Goal: Task Accomplishment & Management: Use online tool/utility

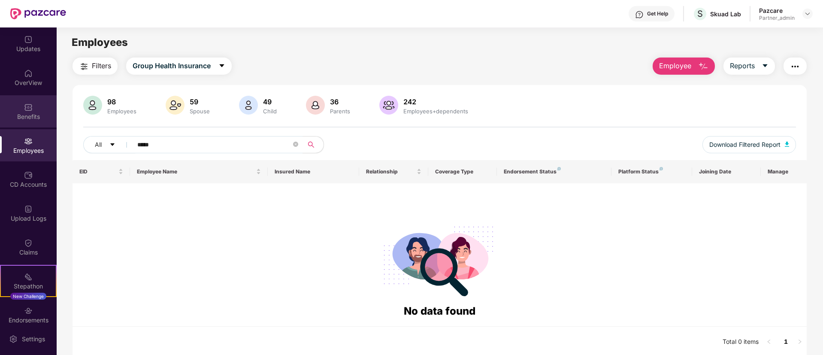
click at [35, 107] on div "Benefits" at bounding box center [28, 111] width 57 height 32
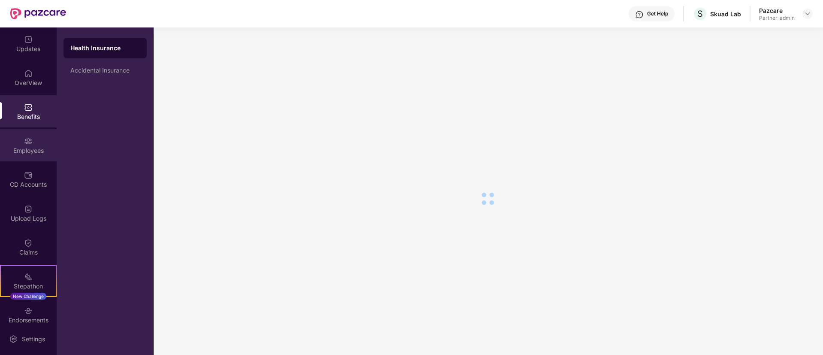
click at [25, 151] on div "Employees" at bounding box center [28, 150] width 57 height 9
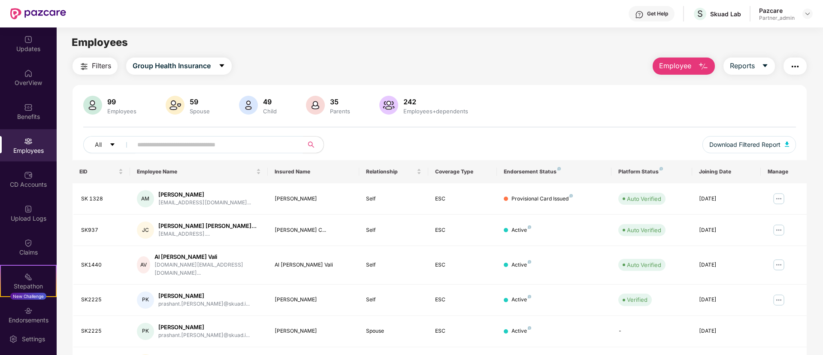
click at [230, 147] on input "text" at bounding box center [214, 144] width 154 height 13
paste input "*****"
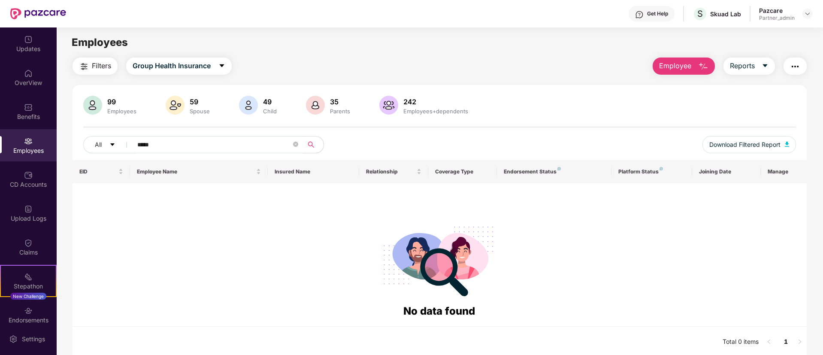
type input "*****"
click at [30, 182] on div "CD Accounts" at bounding box center [28, 184] width 57 height 9
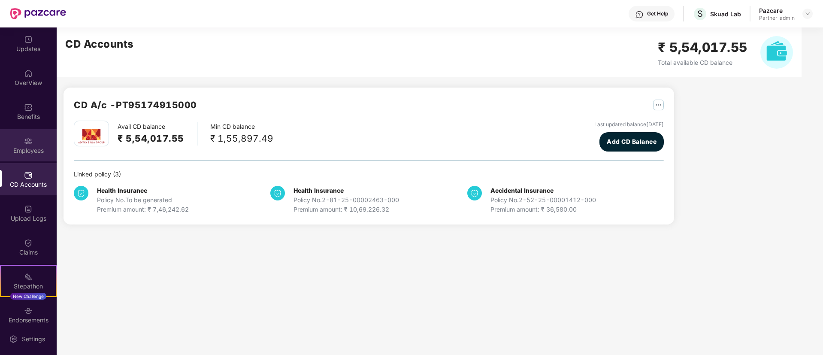
click at [27, 133] on div "Employees" at bounding box center [28, 145] width 57 height 32
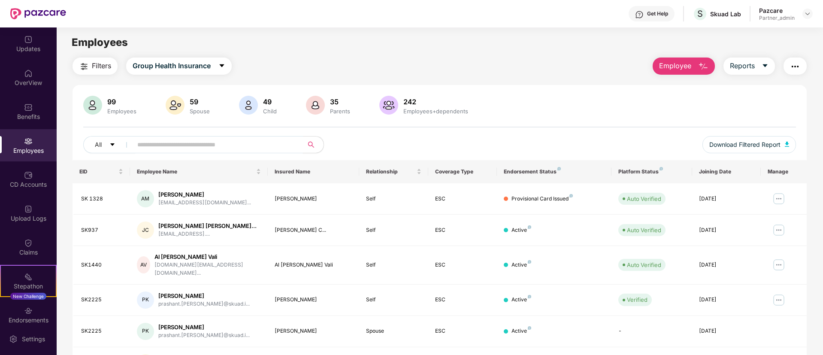
click at [243, 140] on input "text" at bounding box center [214, 144] width 154 height 13
paste input "*****"
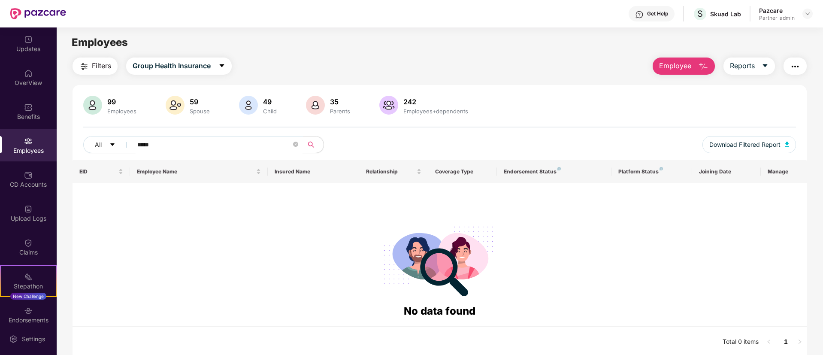
paste input "**"
type input "*******"
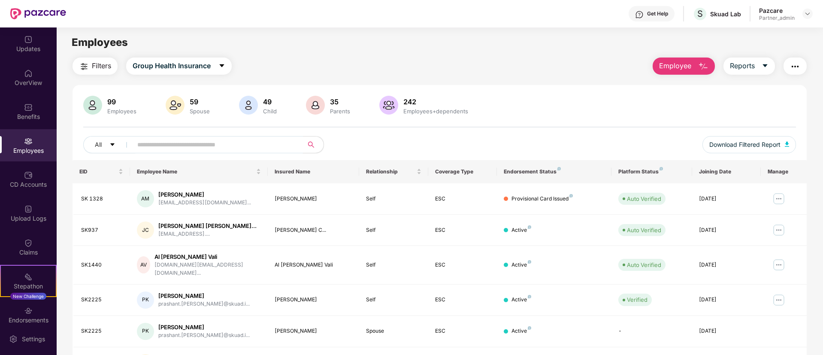
click at [275, 152] on span at bounding box center [215, 144] width 176 height 17
paste input "*****"
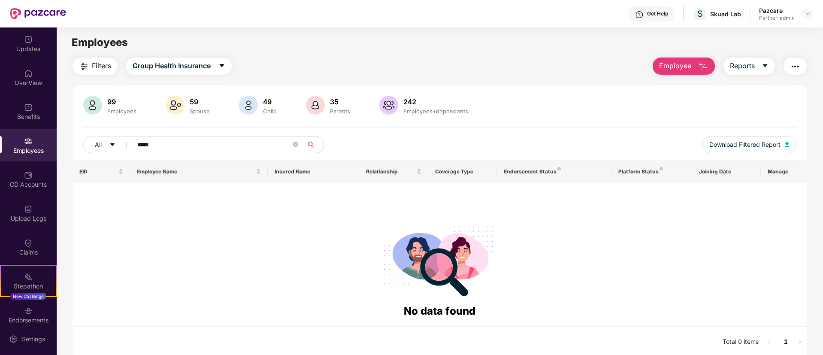
paste input "**********"
type input "**********"
click at [28, 219] on div "Upload Logs" at bounding box center [28, 218] width 57 height 9
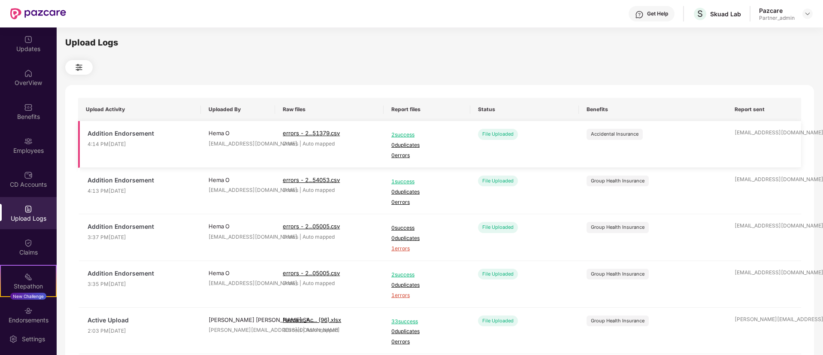
click at [405, 132] on span "2 success" at bounding box center [427, 135] width 71 height 8
click at [35, 149] on div "Employees" at bounding box center [28, 150] width 57 height 9
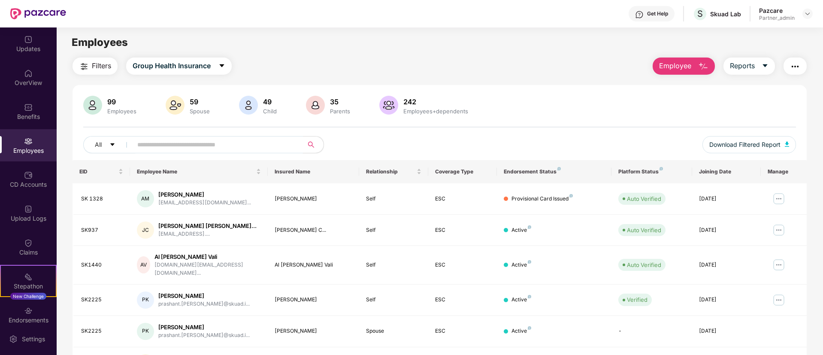
click at [230, 138] on input "text" at bounding box center [214, 144] width 154 height 13
paste input "*****"
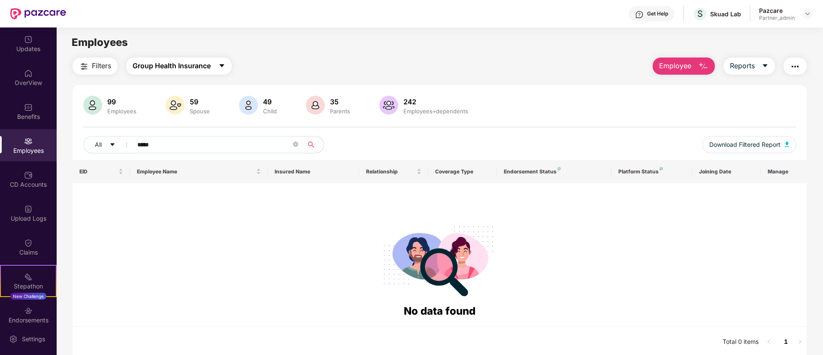
click at [175, 70] on span "Group Health Insurance" at bounding box center [172, 66] width 78 height 11
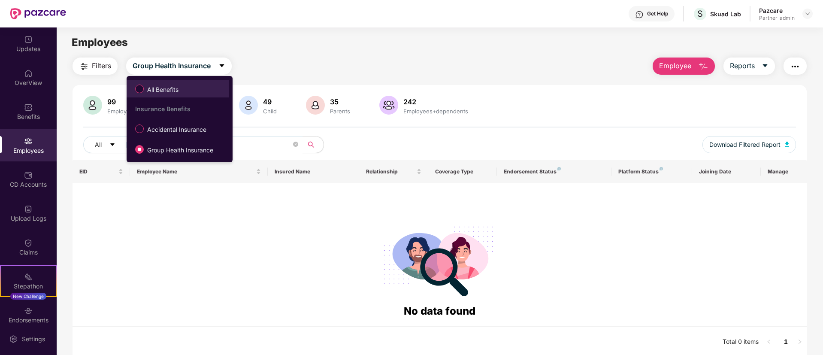
drag, startPoint x: 185, startPoint y: 95, endPoint x: 152, endPoint y: 86, distance: 34.3
click at [152, 86] on span "All Benefits" at bounding box center [163, 89] width 38 height 9
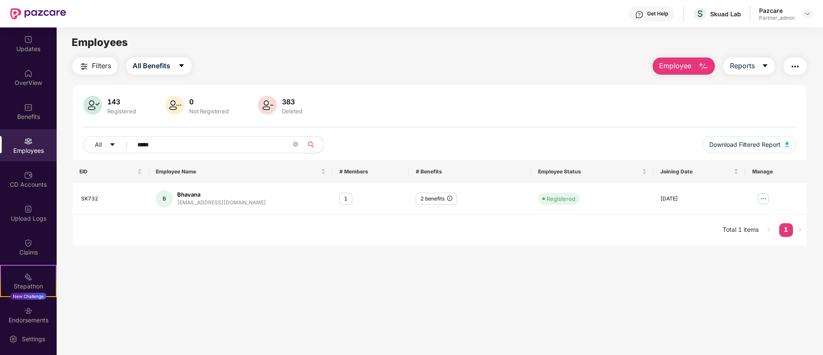
click at [166, 143] on input "*****" at bounding box center [214, 144] width 154 height 13
paste input "**"
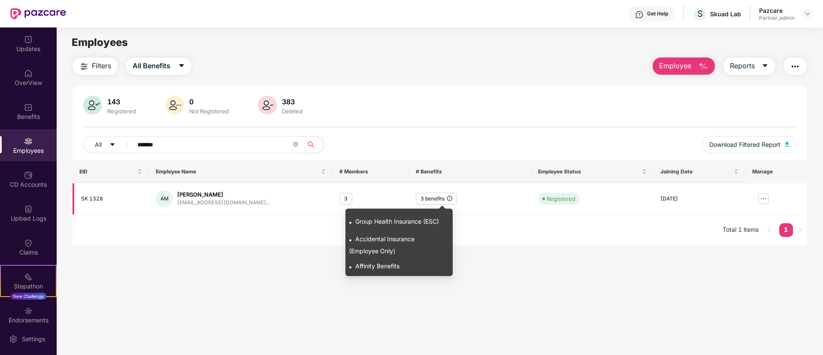
click at [452, 198] on icon "info-circle" at bounding box center [449, 198] width 5 height 5
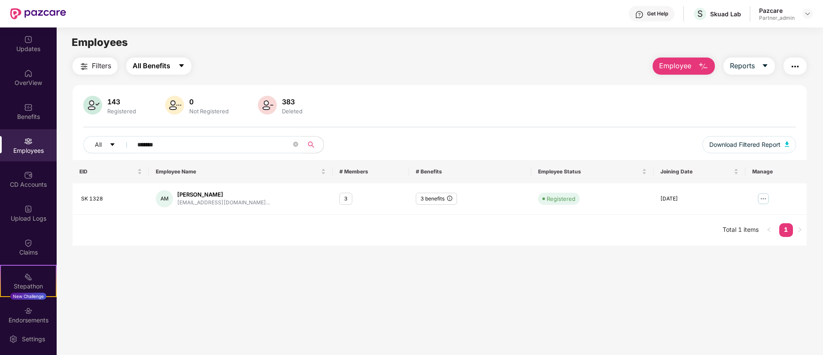
click at [146, 66] on span "All Benefits" at bounding box center [152, 66] width 38 height 11
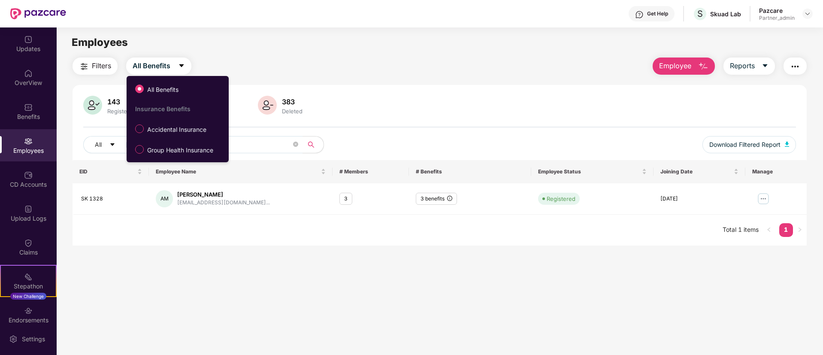
click at [163, 159] on ul "All Benefits Insurance Benefits Accidental Insurance Group Health Insurance" at bounding box center [178, 119] width 102 height 86
click at [163, 152] on span "Group Health Insurance" at bounding box center [180, 150] width 73 height 9
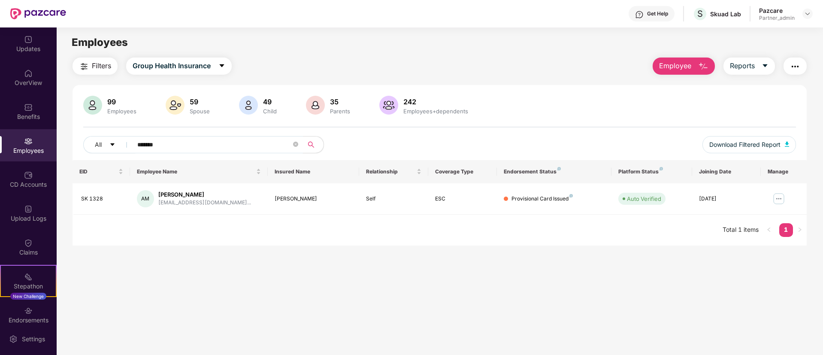
click at [246, 144] on input "*******" at bounding box center [214, 144] width 154 height 13
paste input "text"
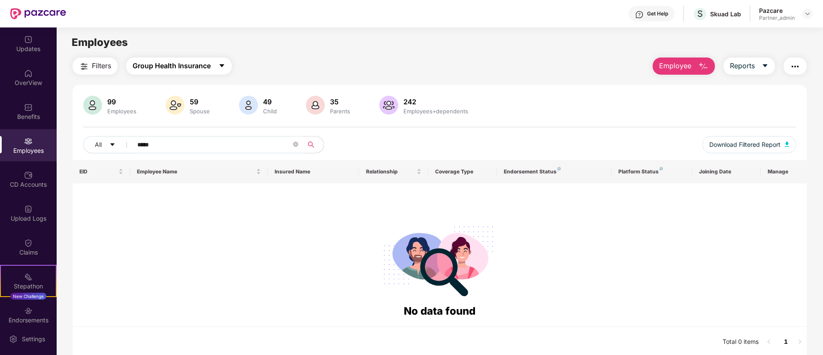
type input "*****"
click at [204, 63] on span "Group Health Insurance" at bounding box center [172, 66] width 78 height 11
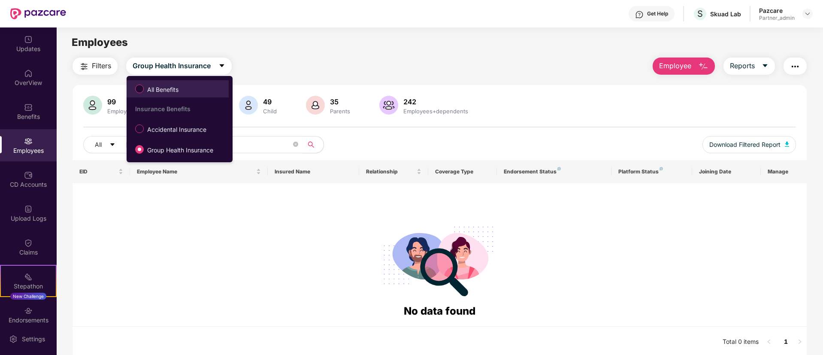
click at [160, 83] on label "All Benefits" at bounding box center [158, 89] width 55 height 15
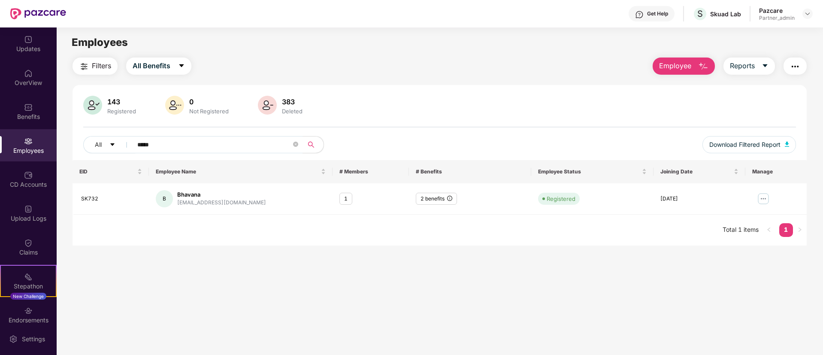
click at [407, 94] on div "143 Registered 0 Not Registered 383 Deleted All ***** Download Filtered Report …" at bounding box center [440, 165] width 735 height 161
click at [188, 63] on button "All Benefits" at bounding box center [158, 66] width 65 height 17
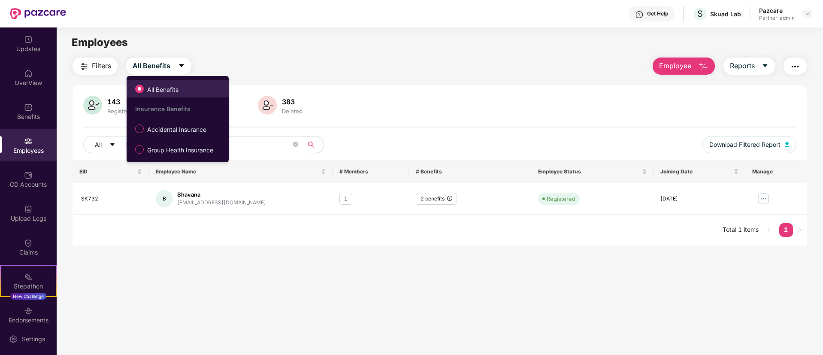
click at [170, 86] on span "All Benefits" at bounding box center [163, 89] width 38 height 9
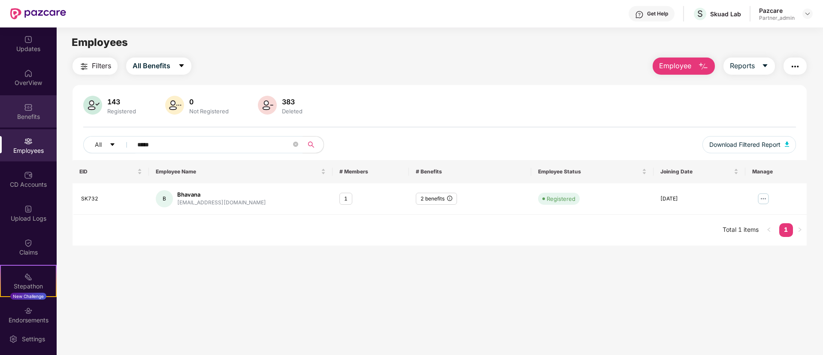
click at [31, 111] on img at bounding box center [28, 107] width 9 height 9
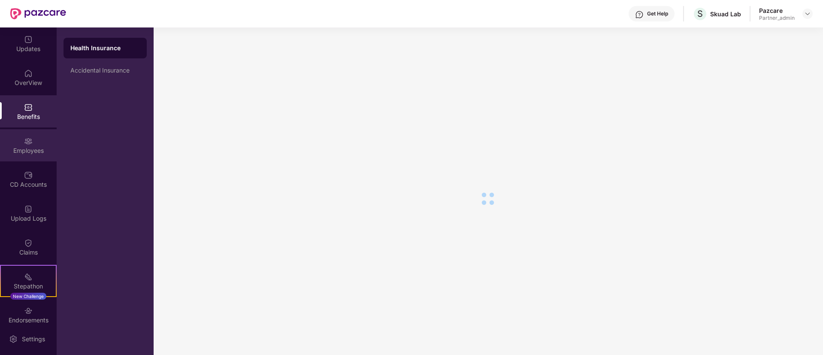
click at [33, 144] on div "Employees" at bounding box center [28, 145] width 57 height 32
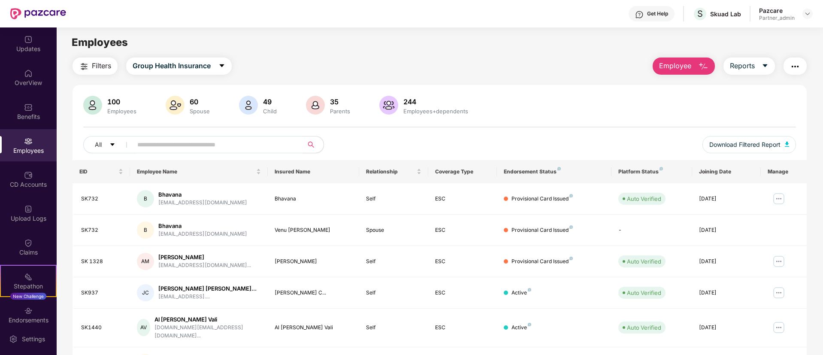
click at [281, 155] on div "All Download Filtered Report" at bounding box center [439, 148] width 713 height 24
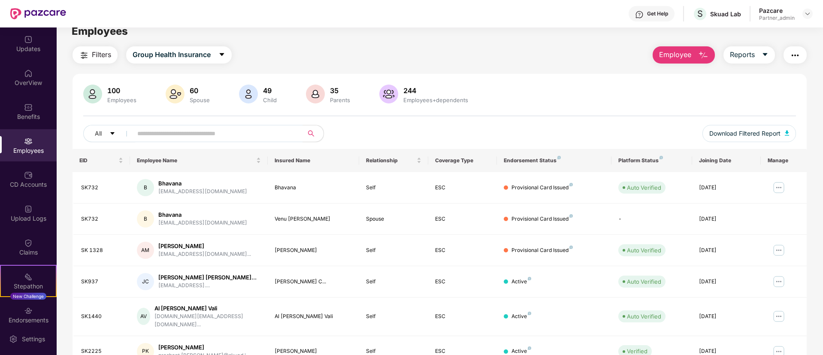
scroll to position [12, 0]
click at [799, 58] on img "button" at bounding box center [795, 55] width 10 height 10
click at [520, 89] on div "100 Employees 60 Spouse 49 Child [DEMOGRAPHIC_DATA] Parents 244 Employees+depen…" at bounding box center [439, 94] width 713 height 21
click at [743, 135] on span "Download Filtered Report" at bounding box center [745, 132] width 71 height 9
click at [793, 56] on img "button" at bounding box center [795, 55] width 10 height 10
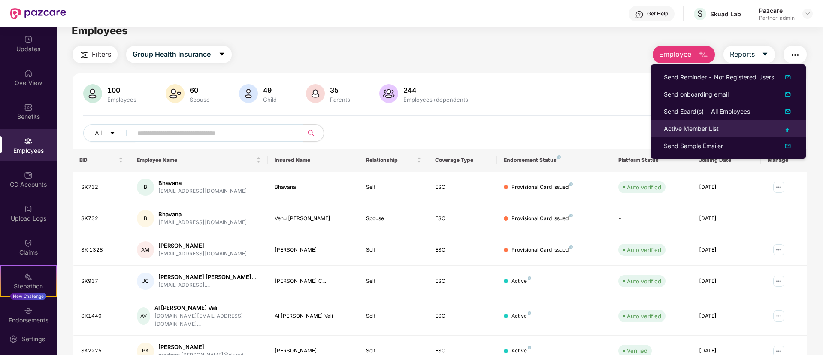
click at [789, 128] on img at bounding box center [788, 129] width 4 height 5
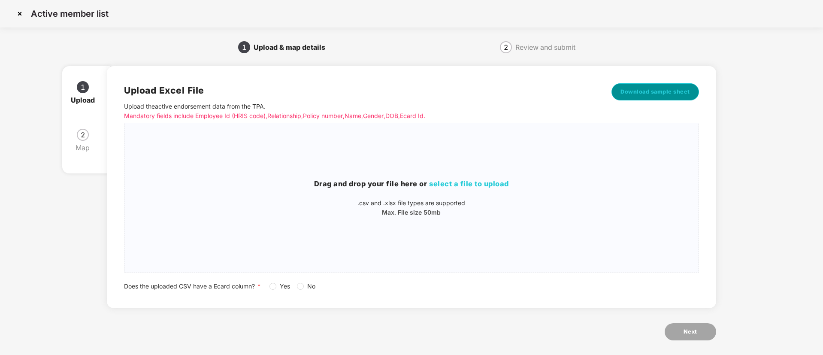
click at [659, 94] on span "Download sample sheet" at bounding box center [656, 92] width 70 height 9
click at [482, 200] on p ".csv and .xlsx file types are supported" at bounding box center [412, 202] width 574 height 9
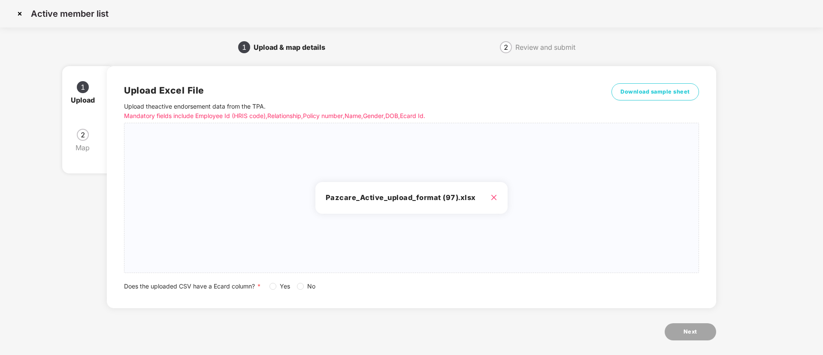
click at [277, 288] on span "Yes" at bounding box center [284, 286] width 17 height 9
click at [686, 326] on button "Next" at bounding box center [691, 331] width 52 height 17
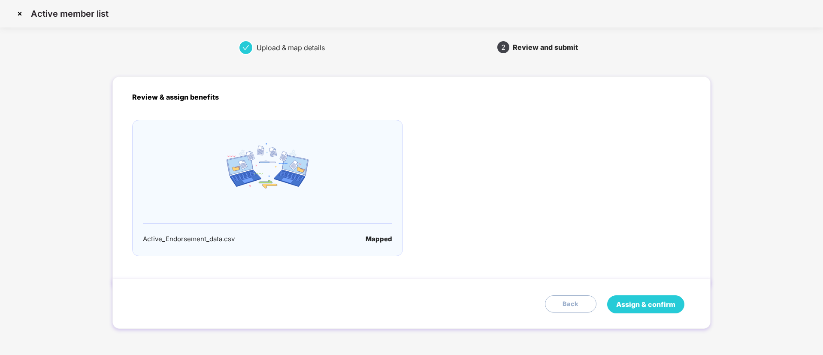
click at [647, 301] on span "Assign & confirm" at bounding box center [646, 304] width 59 height 11
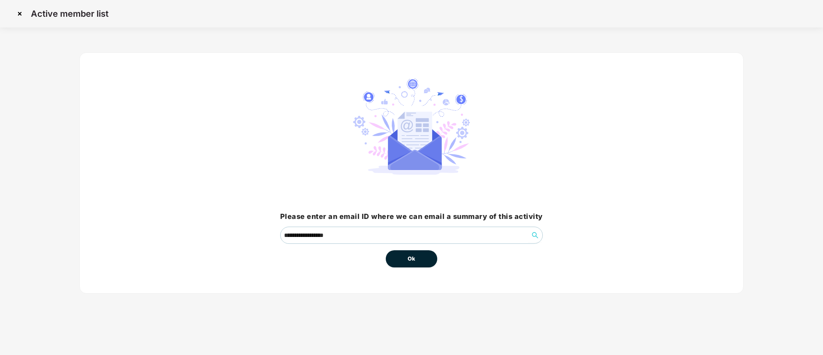
click at [401, 257] on button "Ok" at bounding box center [412, 258] width 52 height 17
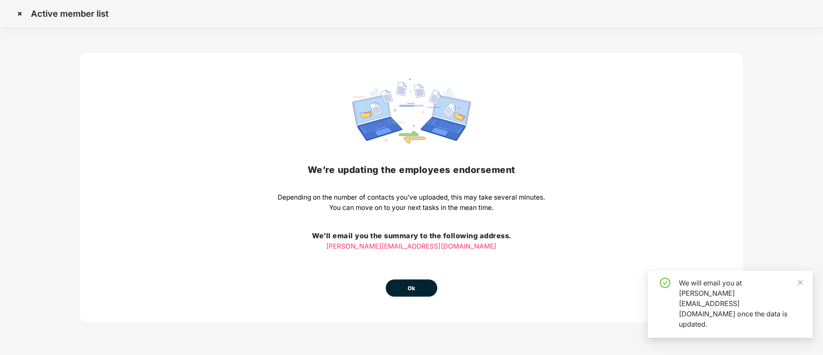
click at [418, 286] on button "Ok" at bounding box center [412, 287] width 52 height 17
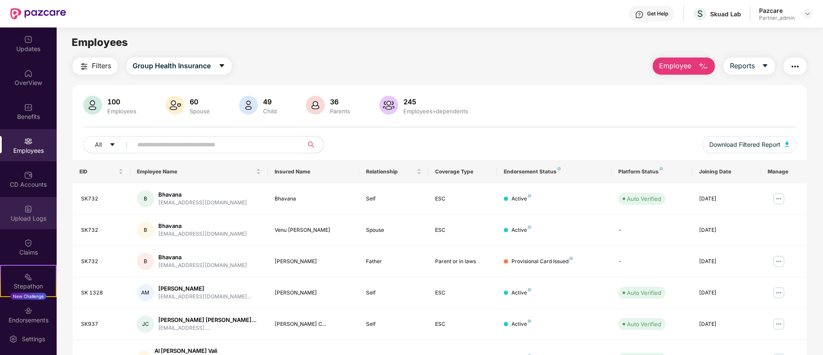
click at [28, 214] on div "Upload Logs" at bounding box center [28, 218] width 57 height 9
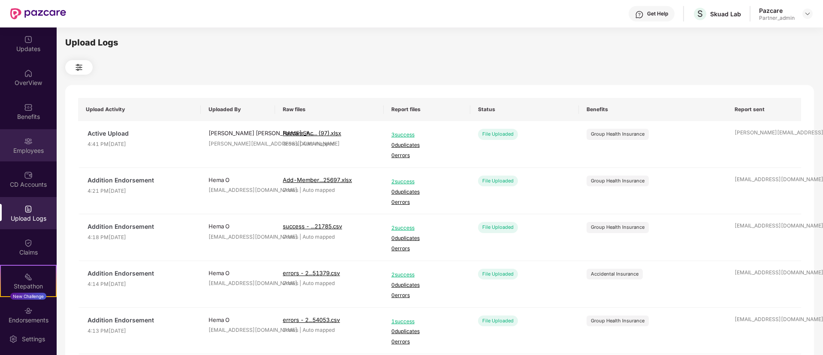
click at [19, 148] on div "Employees" at bounding box center [28, 150] width 57 height 9
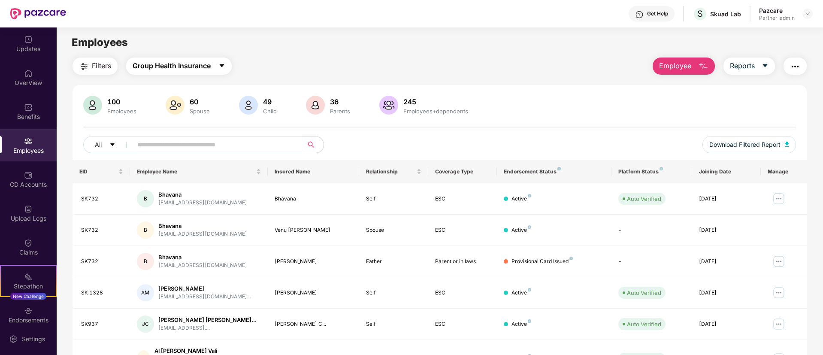
click at [153, 64] on span "Group Health Insurance" at bounding box center [172, 66] width 78 height 11
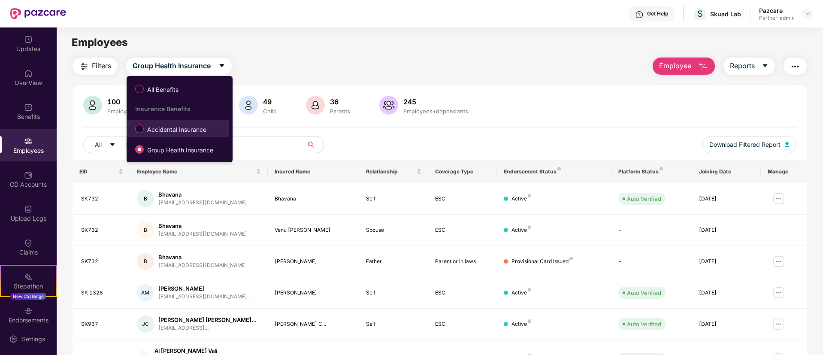
click at [161, 133] on span "Accidental Insurance" at bounding box center [177, 129] width 66 height 9
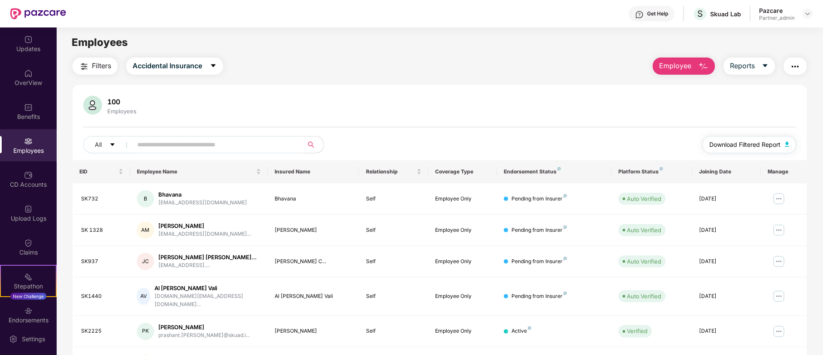
click at [740, 146] on span "Download Filtered Report" at bounding box center [745, 144] width 71 height 9
click at [796, 67] on img "button" at bounding box center [795, 66] width 10 height 10
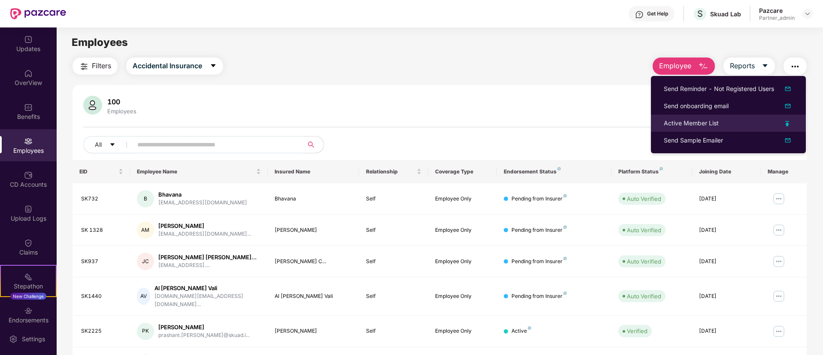
click at [787, 122] on img at bounding box center [788, 123] width 4 height 5
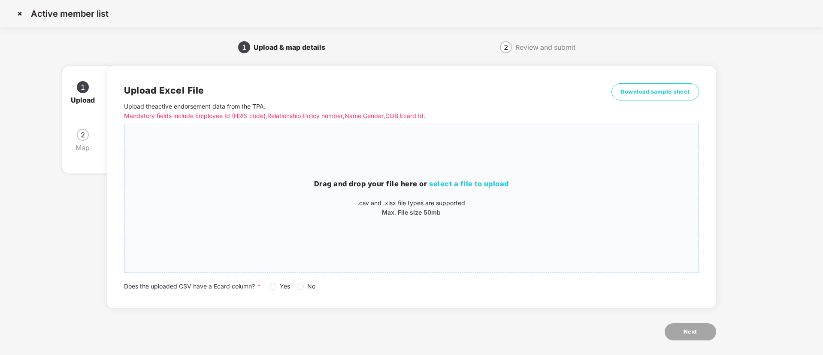
click at [512, 182] on h3 "Drag and drop your file here or select a file to upload" at bounding box center [412, 184] width 574 height 11
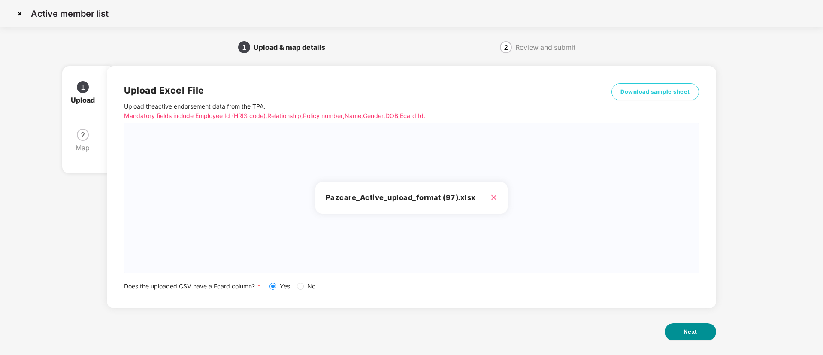
click at [674, 333] on button "Next" at bounding box center [691, 331] width 52 height 17
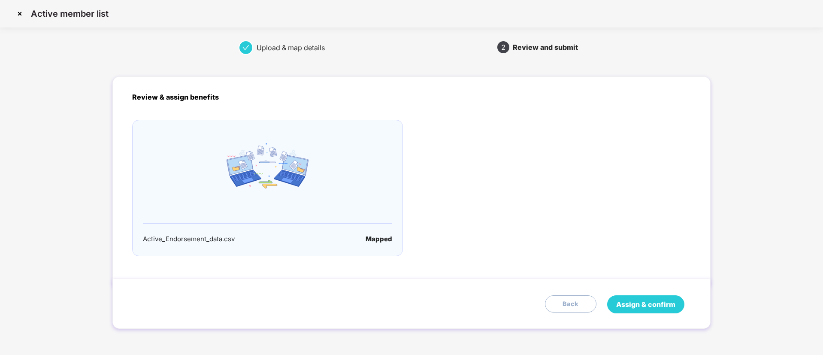
click at [652, 307] on span "Assign & confirm" at bounding box center [646, 304] width 59 height 11
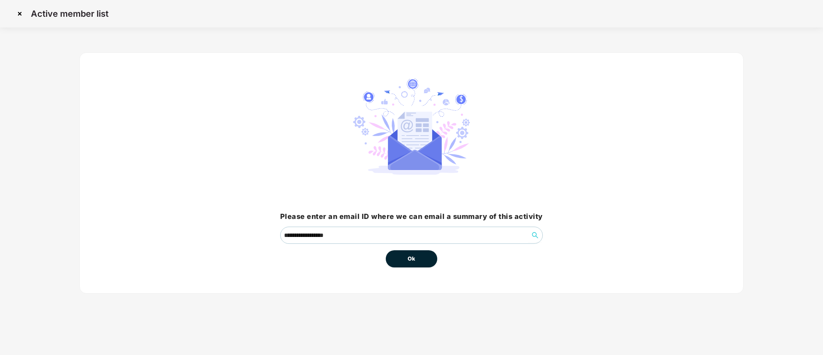
click at [416, 260] on span "Ok" at bounding box center [412, 259] width 8 height 9
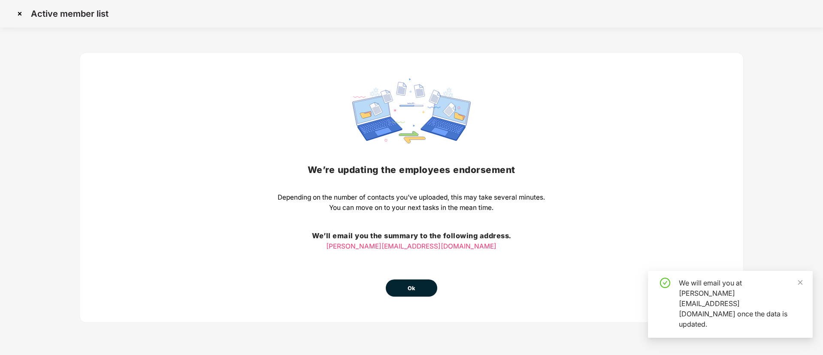
click at [413, 289] on span "Ok" at bounding box center [412, 288] width 8 height 9
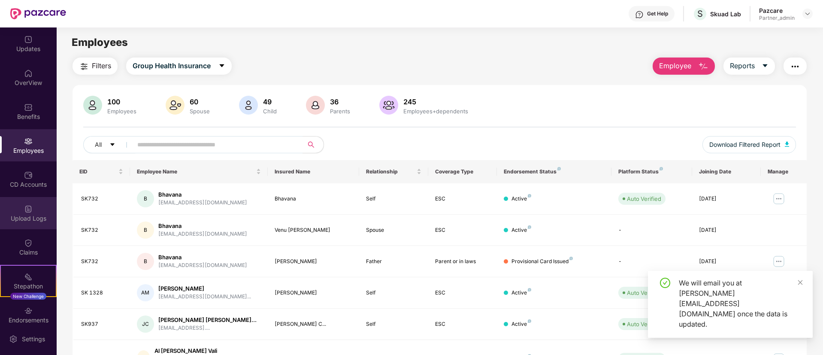
click at [37, 213] on div "Upload Logs" at bounding box center [28, 213] width 57 height 32
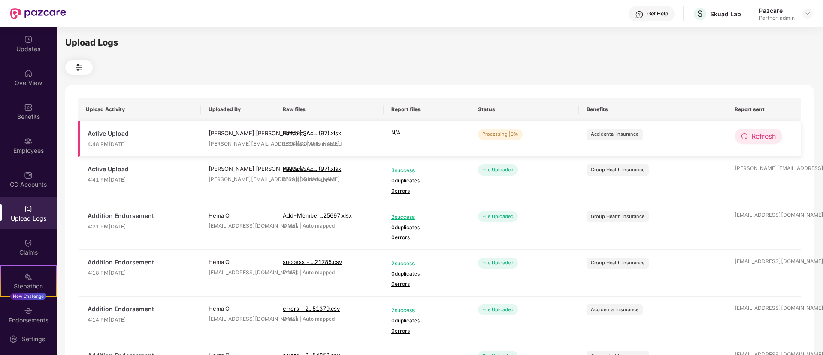
click at [753, 131] on span "Refresh" at bounding box center [764, 136] width 24 height 11
click at [760, 137] on span "Refresh" at bounding box center [764, 136] width 24 height 11
click at [771, 136] on span "Refresh" at bounding box center [764, 136] width 24 height 11
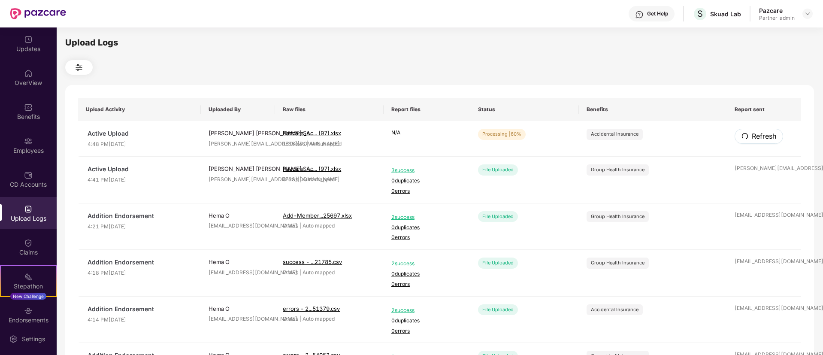
click at [771, 136] on span "Refresh" at bounding box center [764, 136] width 24 height 11
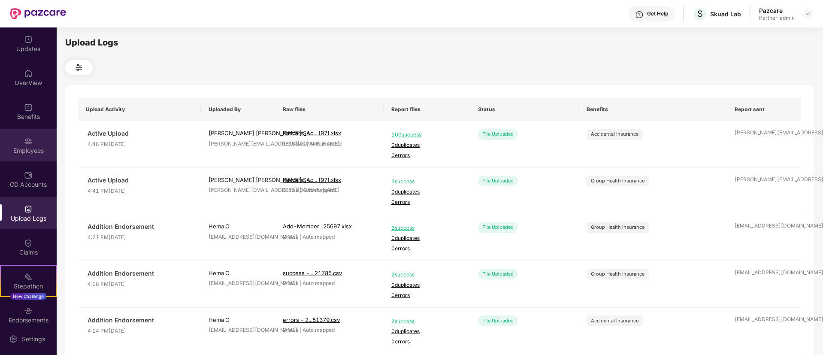
click at [41, 144] on div "Employees" at bounding box center [28, 145] width 57 height 32
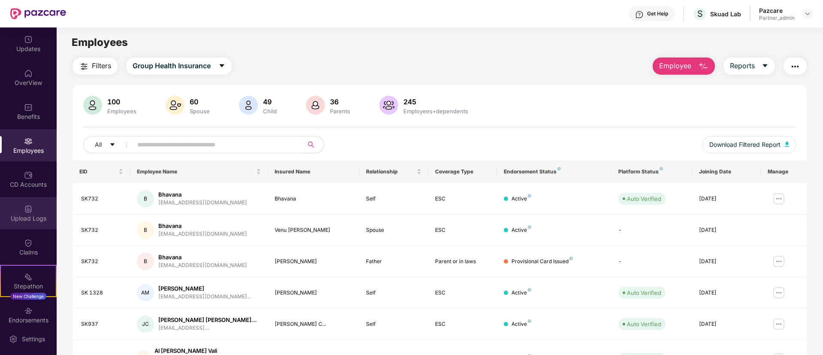
click at [8, 204] on div "Upload Logs" at bounding box center [28, 213] width 57 height 32
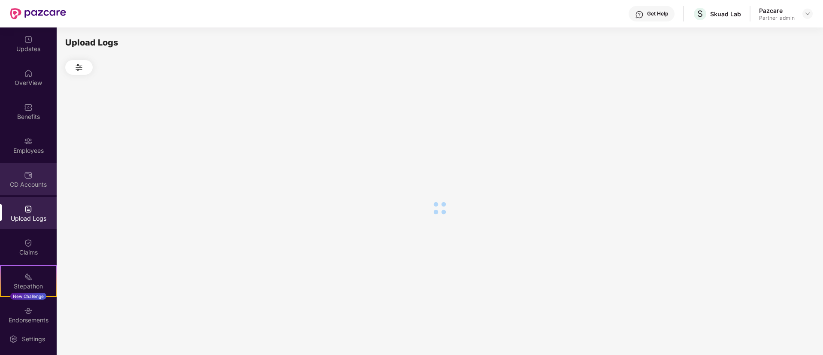
click at [21, 178] on div "CD Accounts" at bounding box center [28, 179] width 57 height 32
